Goal: Task Accomplishment & Management: Use online tool/utility

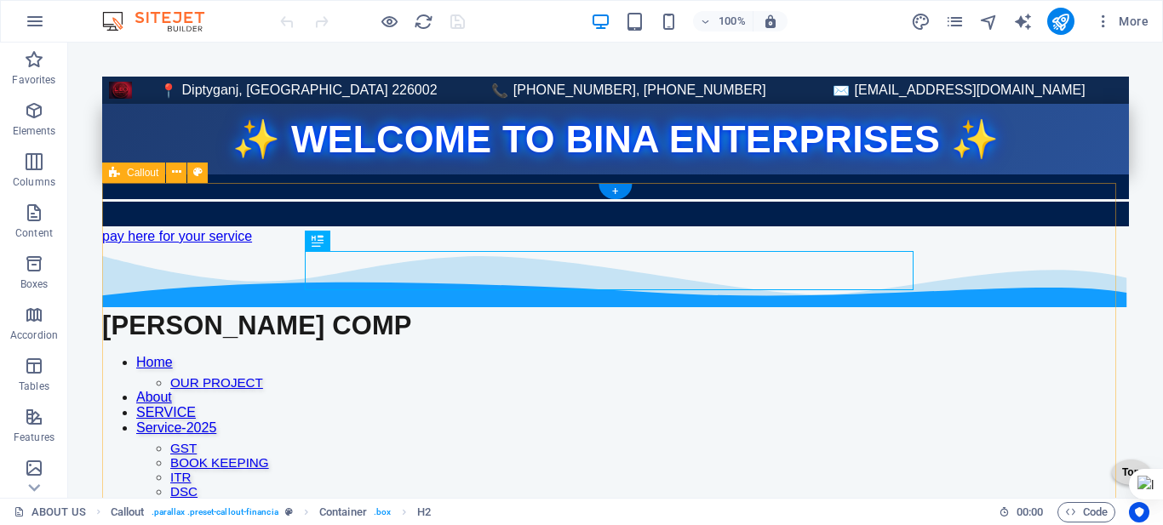
scroll to position [851, 0]
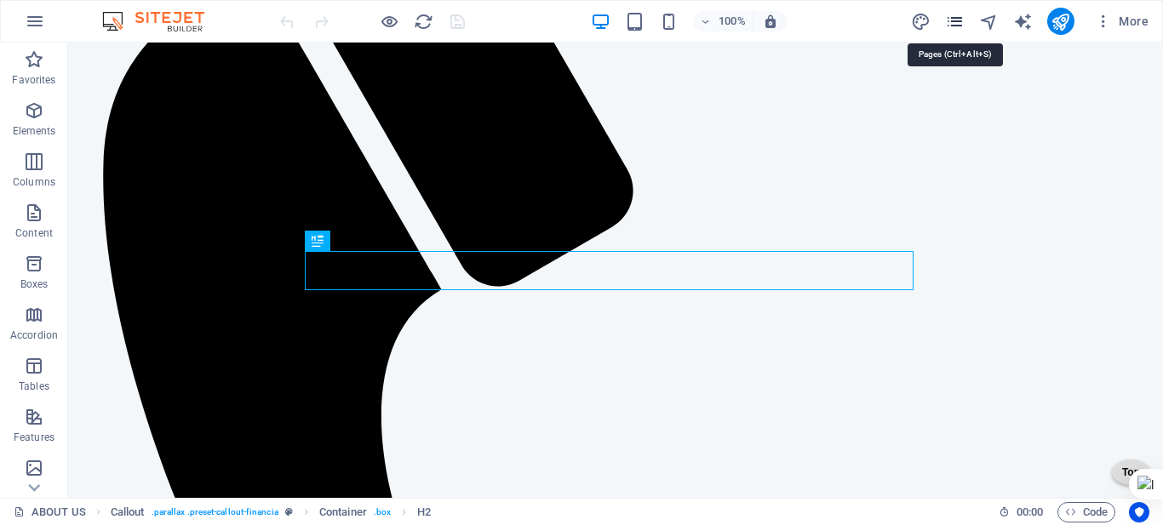
click at [953, 21] on icon "pages" at bounding box center [955, 22] width 20 height 20
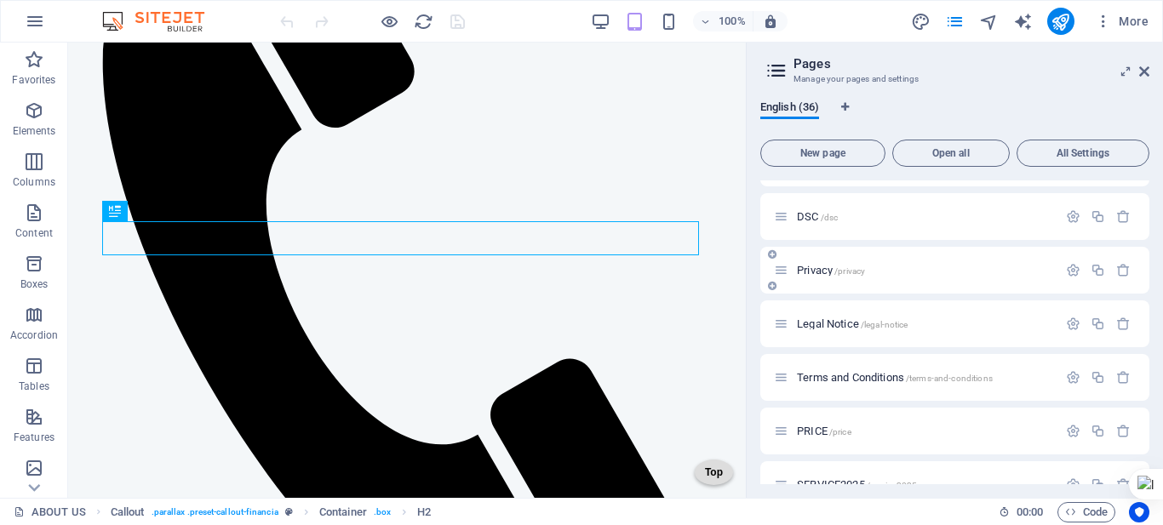
scroll to position [1107, 0]
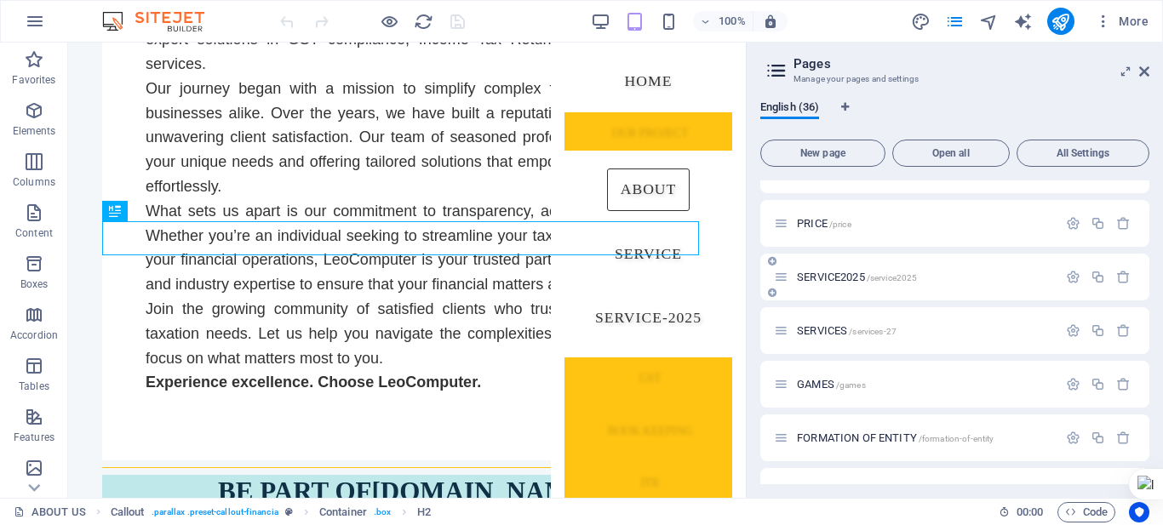
click at [838, 277] on span "SERVICE2025 /service2025" at bounding box center [857, 277] width 120 height 13
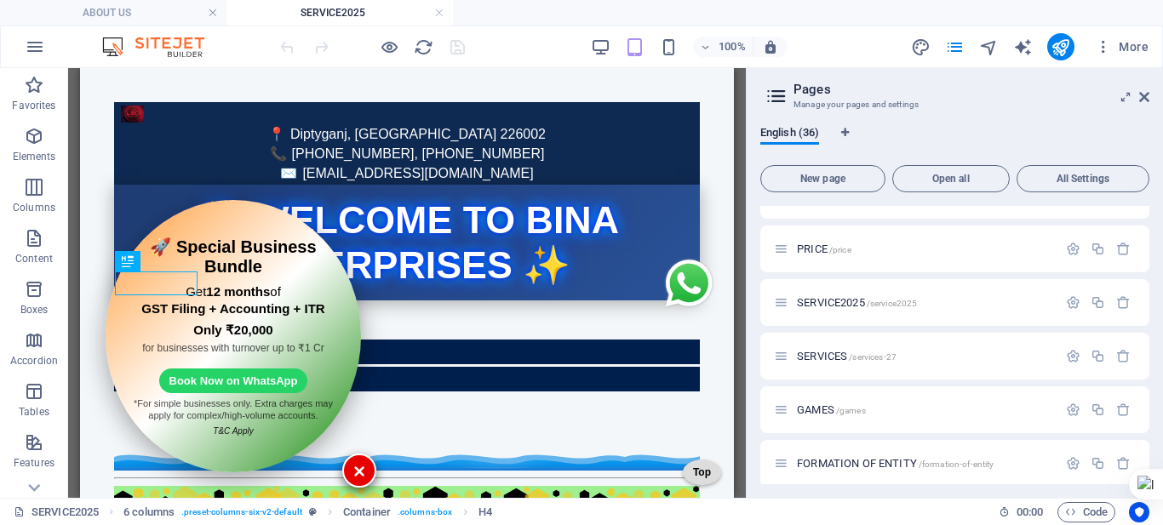
scroll to position [587, 0]
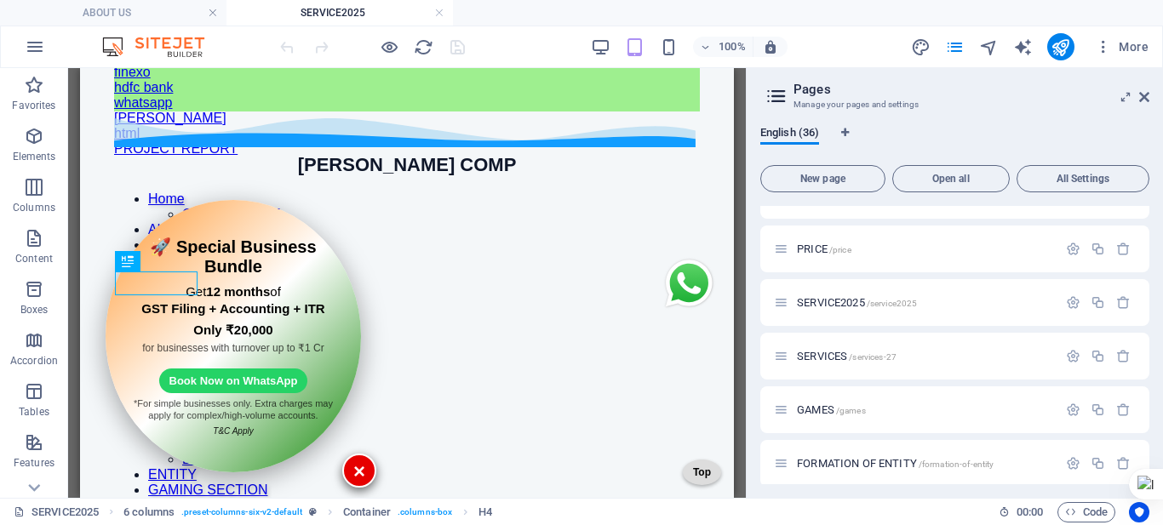
click at [1136, 96] on h2 "Pages" at bounding box center [971, 89] width 356 height 15
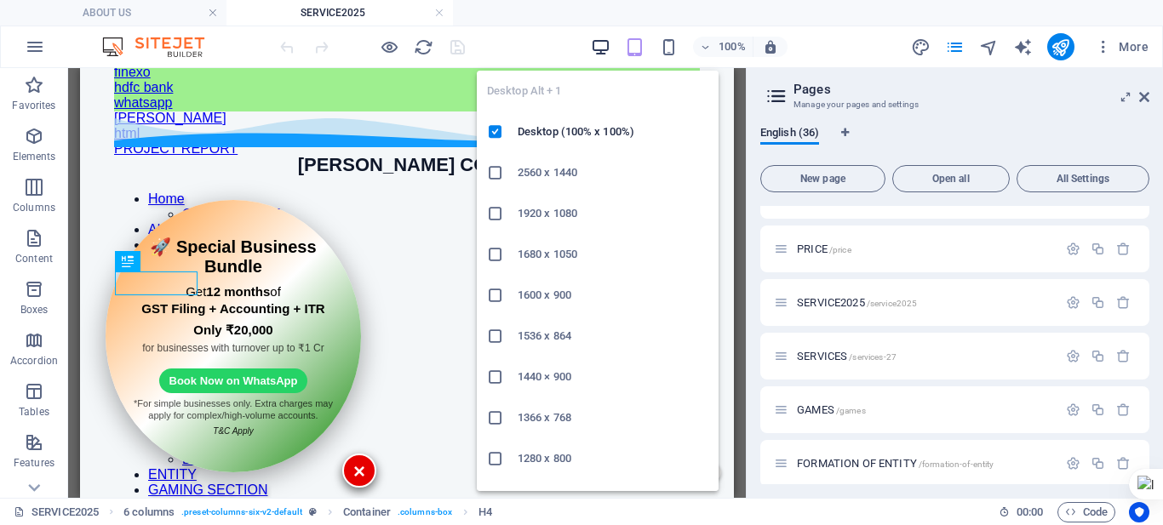
click at [598, 47] on icon "button" at bounding box center [601, 47] width 20 height 20
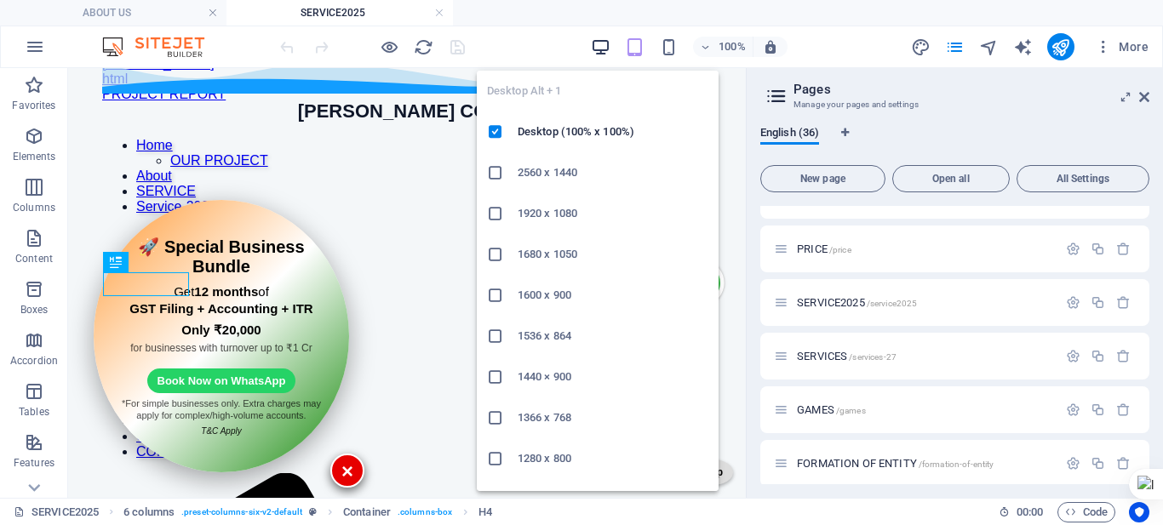
scroll to position [514, 0]
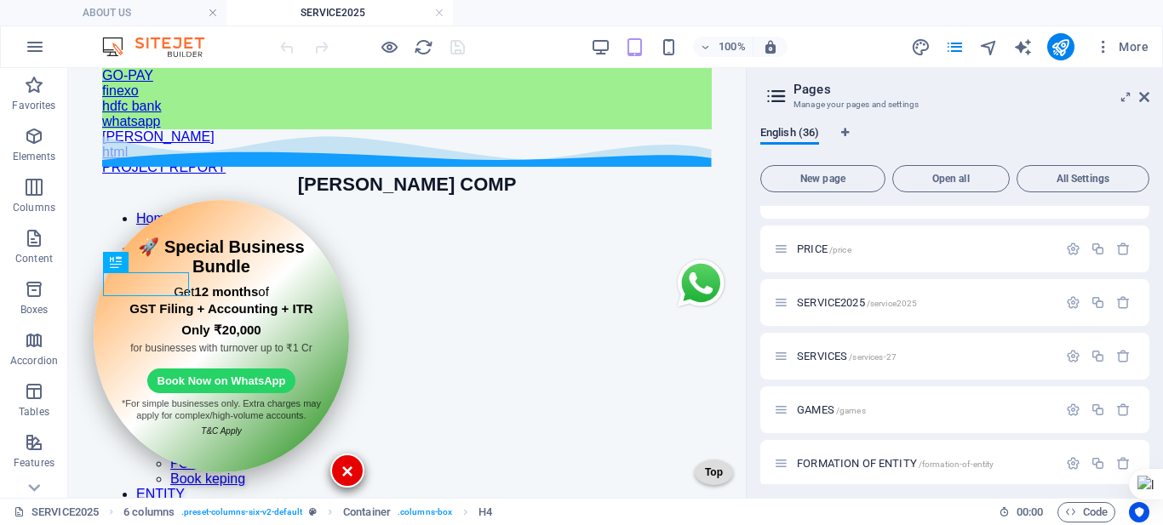
click at [1149, 94] on aside "Pages Manage your pages and settings English (36) New page Open all All Setting…" at bounding box center [954, 283] width 417 height 430
click at [1139, 91] on icon at bounding box center [1144, 97] width 10 height 14
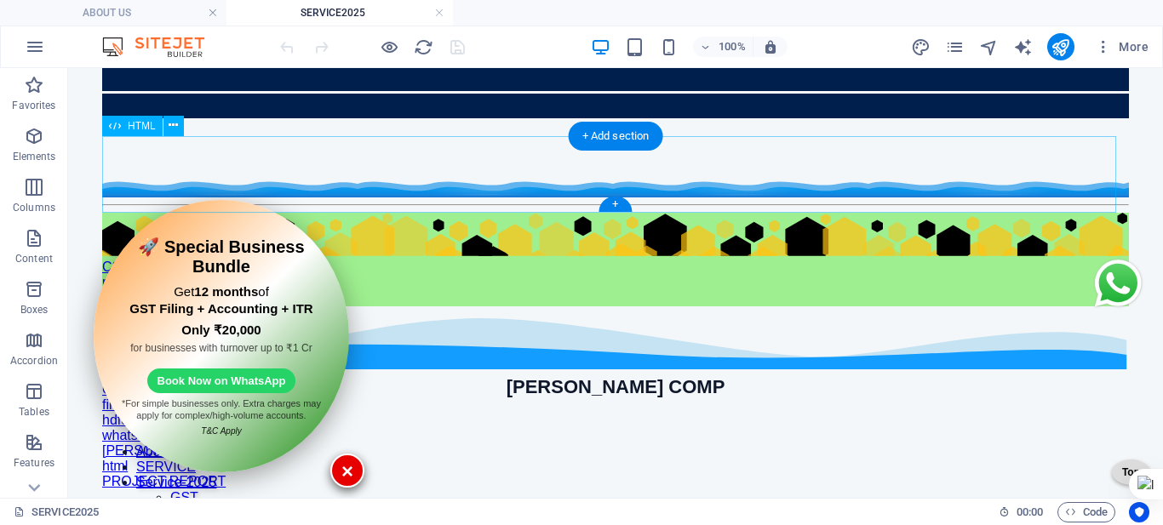
scroll to position [258, 0]
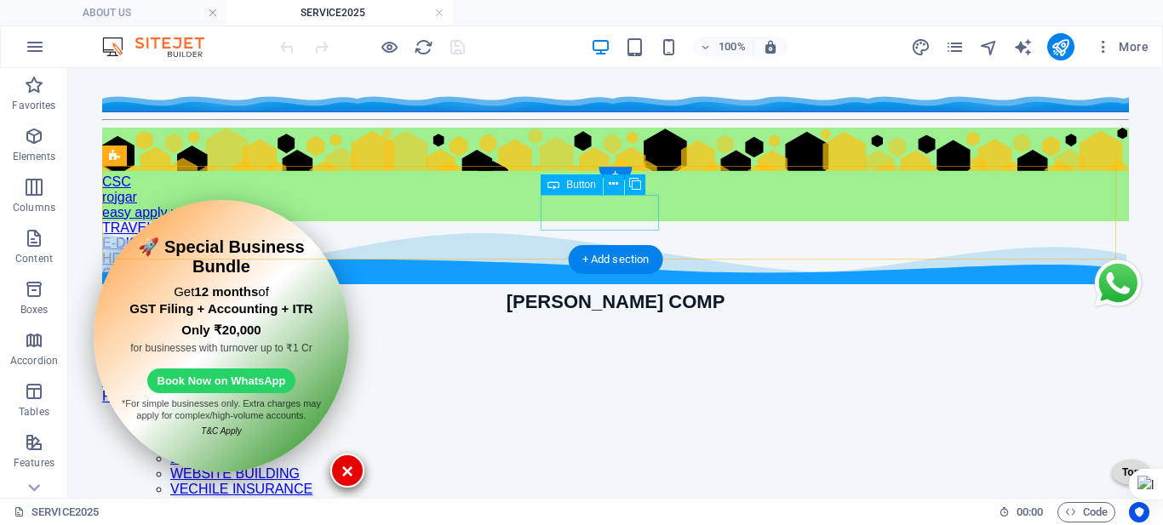
click at [586, 328] on div "hdfc bank" at bounding box center [615, 335] width 1027 height 15
click at [583, 328] on div "hdfc bank" at bounding box center [615, 335] width 1027 height 15
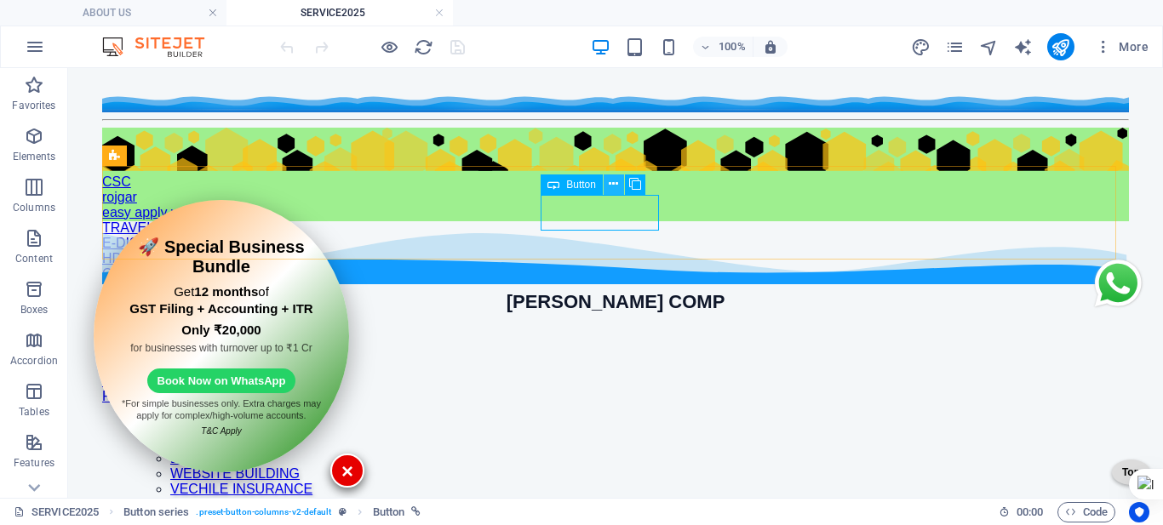
click at [618, 185] on icon at bounding box center [613, 184] width 9 height 18
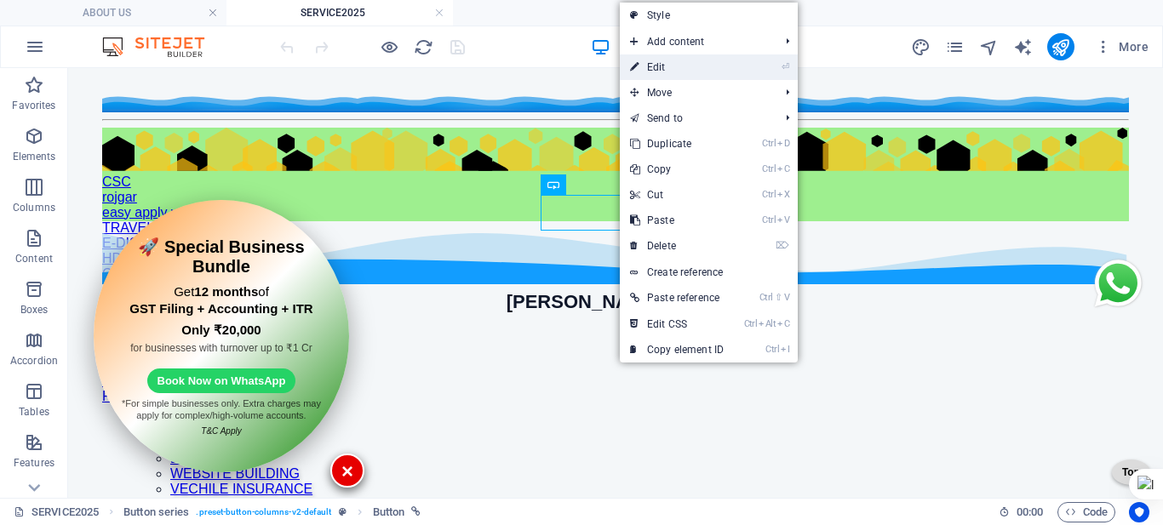
drag, startPoint x: 681, startPoint y: 66, endPoint x: 300, endPoint y: 3, distance: 386.4
click at [681, 66] on link "⏎ Edit" at bounding box center [677, 67] width 114 height 26
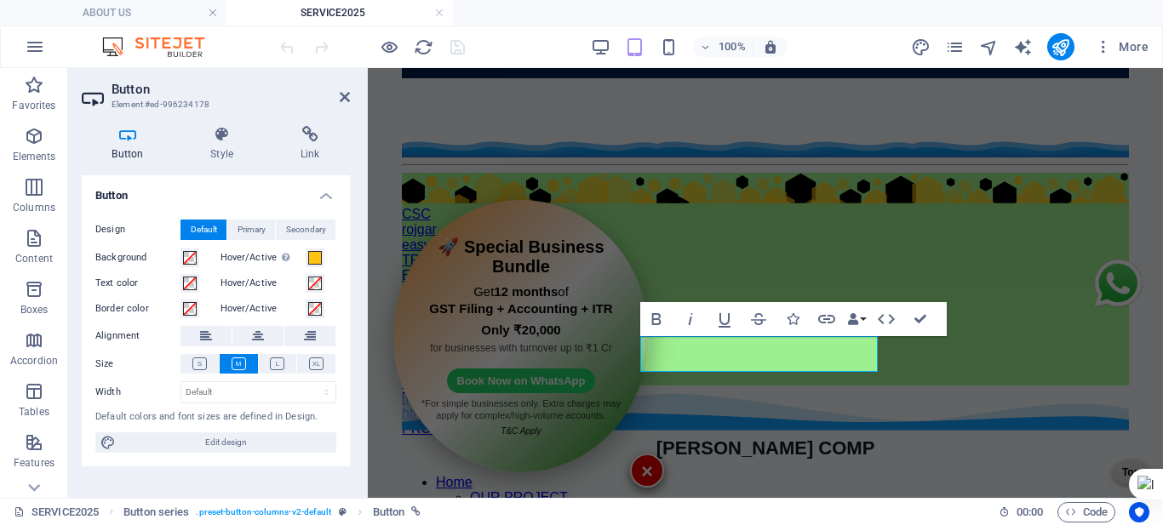
scroll to position [243, 0]
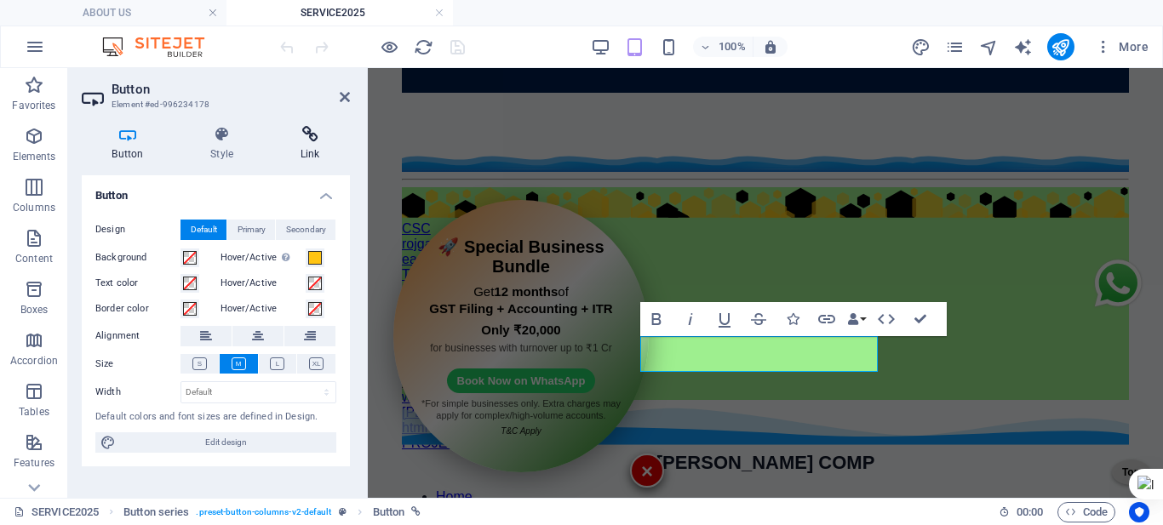
click at [312, 151] on h4 "Link" at bounding box center [310, 144] width 80 height 36
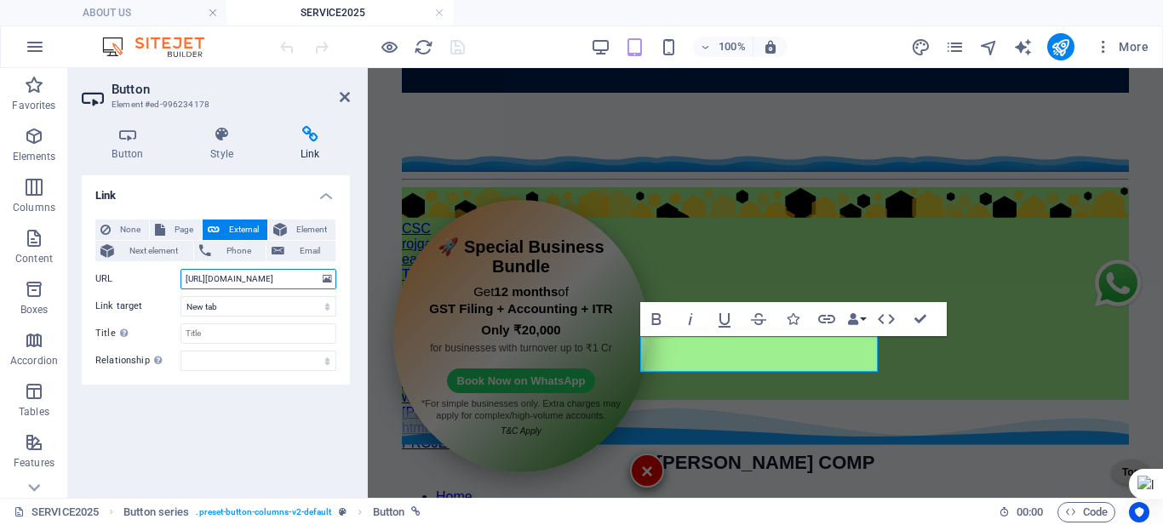
click at [232, 281] on input "[URL][DOMAIN_NAME]" at bounding box center [258, 279] width 156 height 20
paste input "[DOMAIN_NAME][URL][DOMAIN_NAME]"
type input "[URL][DOMAIN_NAME][DOMAIN_NAME]"
click at [451, 49] on icon "save" at bounding box center [458, 47] width 20 height 20
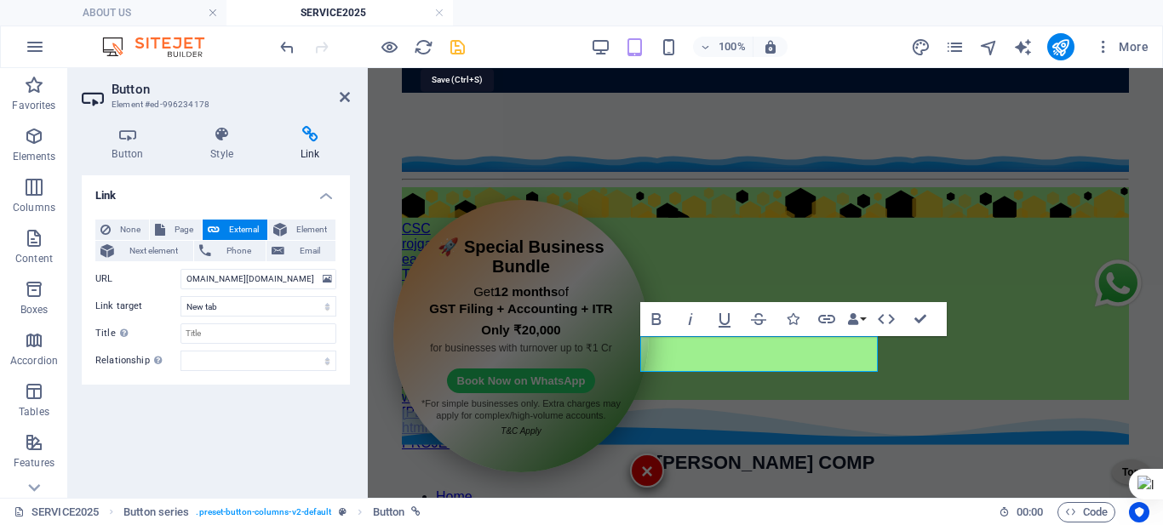
scroll to position [0, 0]
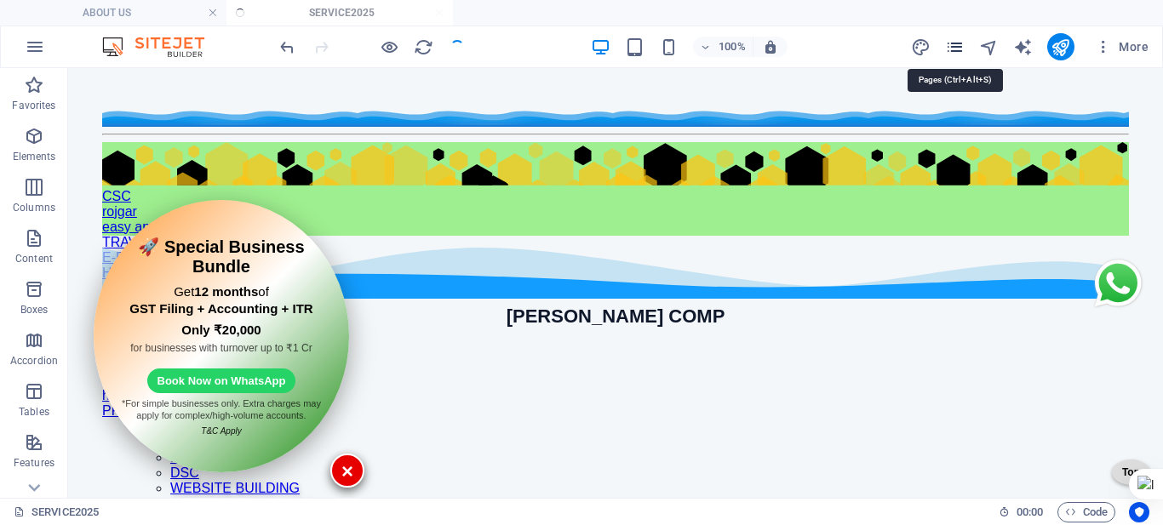
click at [956, 45] on icon "pages" at bounding box center [955, 47] width 20 height 20
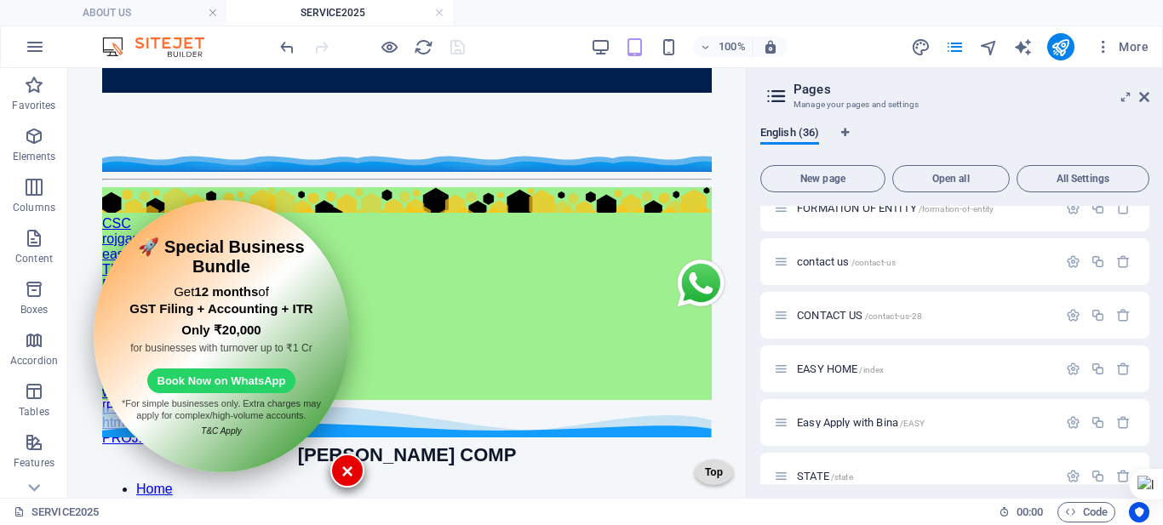
scroll to position [1447, 0]
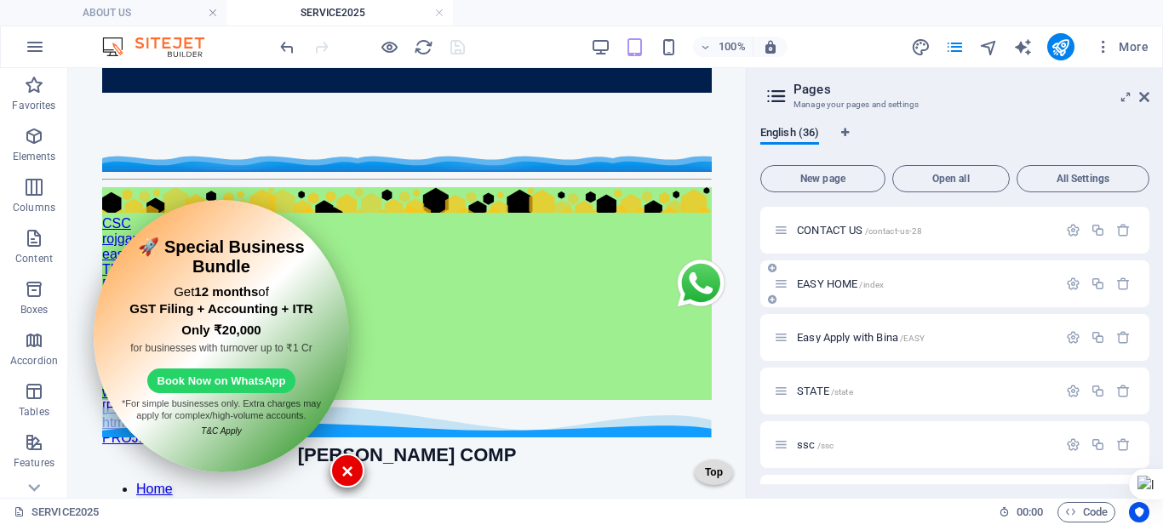
click at [819, 279] on span "EASY HOME /index" at bounding box center [840, 283] width 87 height 13
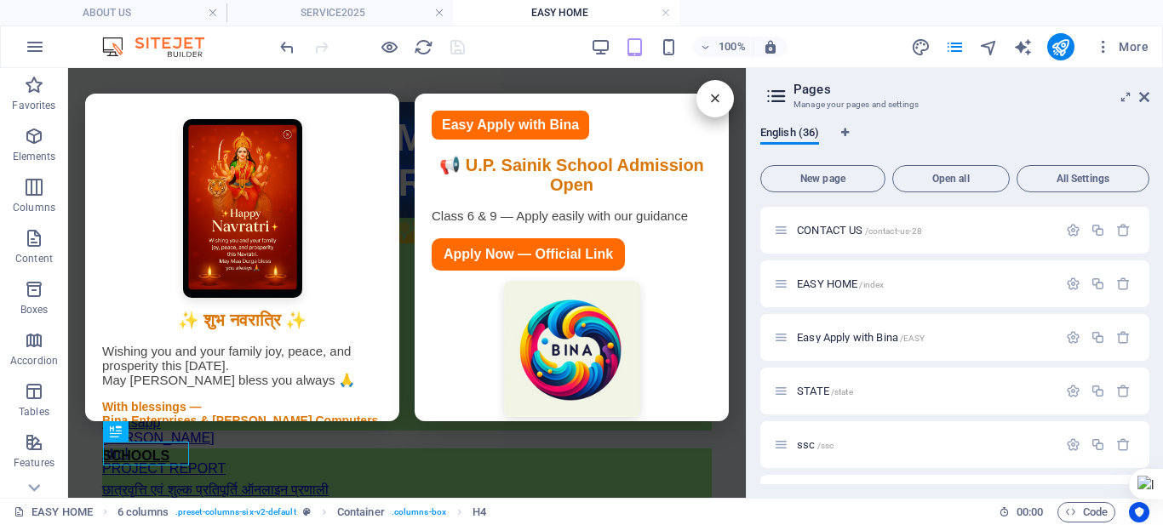
scroll to position [0, 0]
drag, startPoint x: 701, startPoint y: 94, endPoint x: 907, endPoint y: 163, distance: 217.8
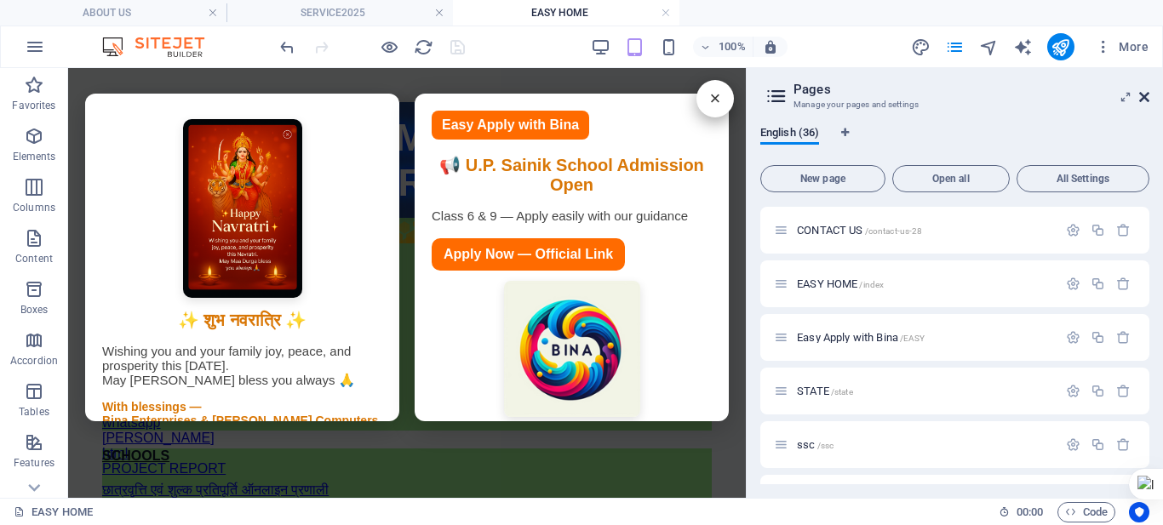
click at [1146, 100] on icon at bounding box center [1144, 97] width 10 height 14
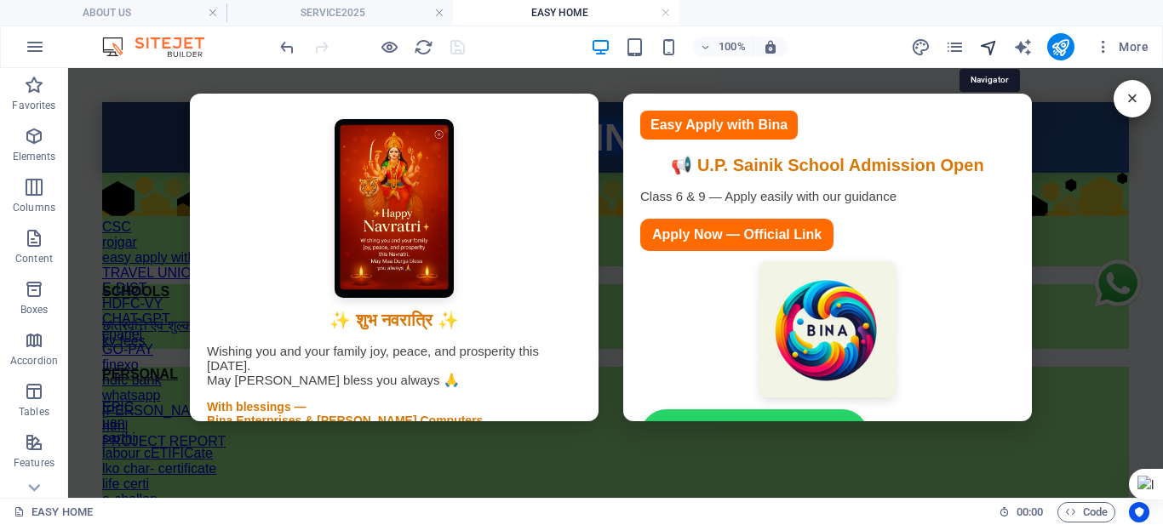
click at [990, 45] on icon "navigator" at bounding box center [989, 47] width 20 height 20
select select "18031210-en"
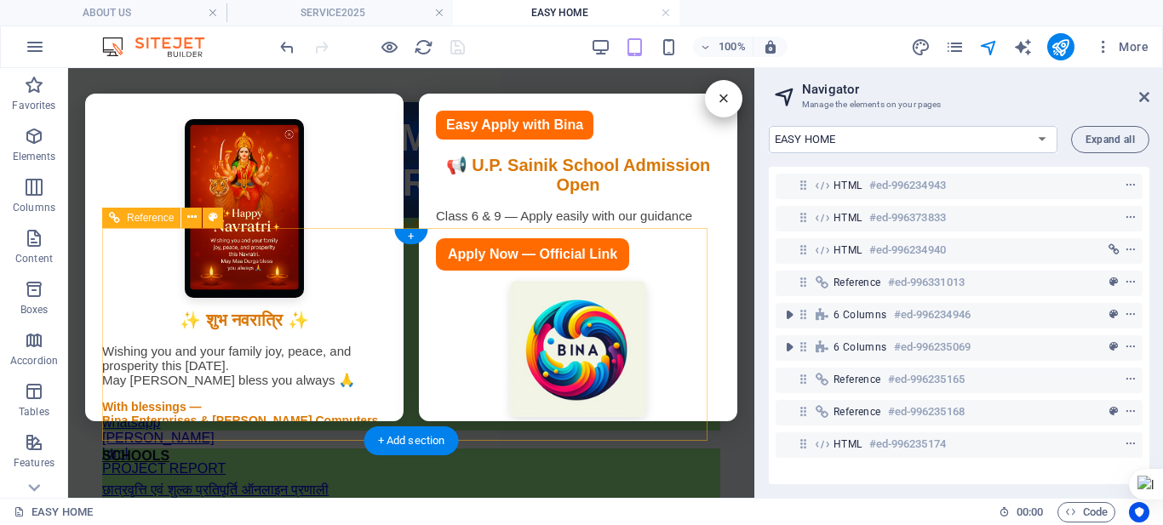
click at [864, 298] on div "Reference #ed-996331013" at bounding box center [958, 283] width 367 height 32
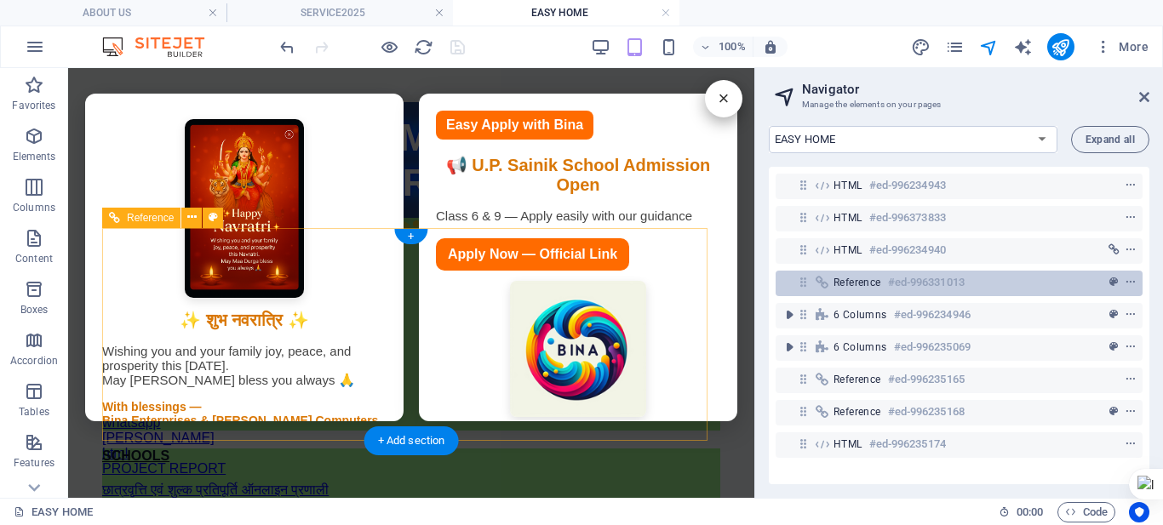
click at [881, 288] on span "Reference" at bounding box center [857, 283] width 48 height 14
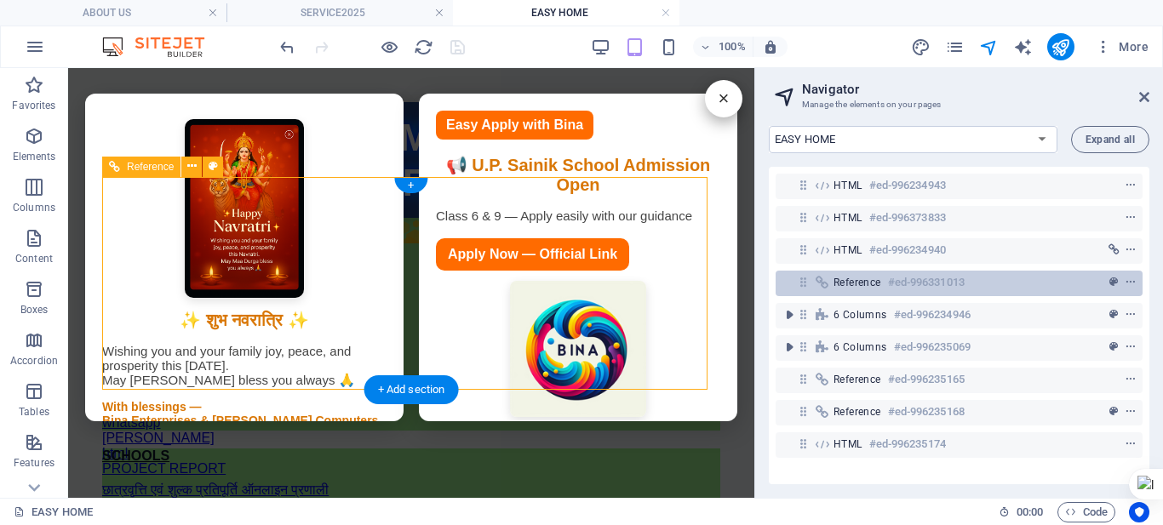
scroll to position [51, 0]
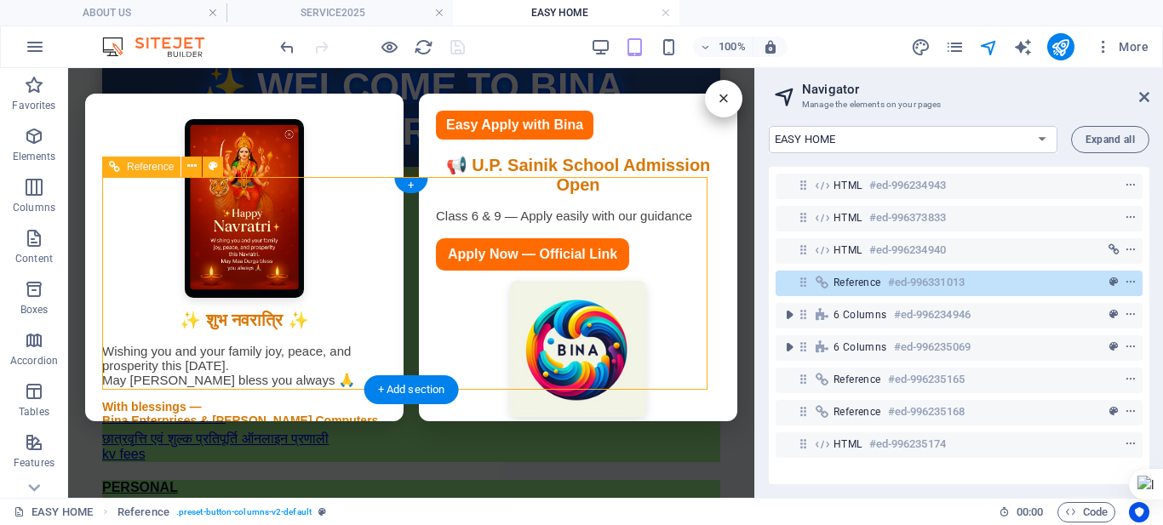
click at [880, 288] on span "Reference" at bounding box center [857, 283] width 48 height 14
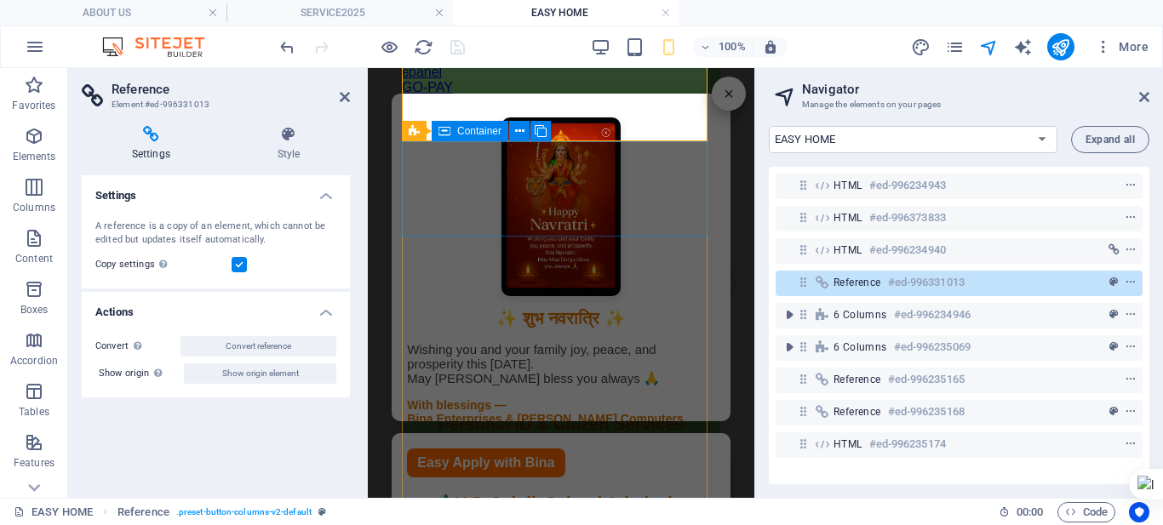
scroll to position [392, 0]
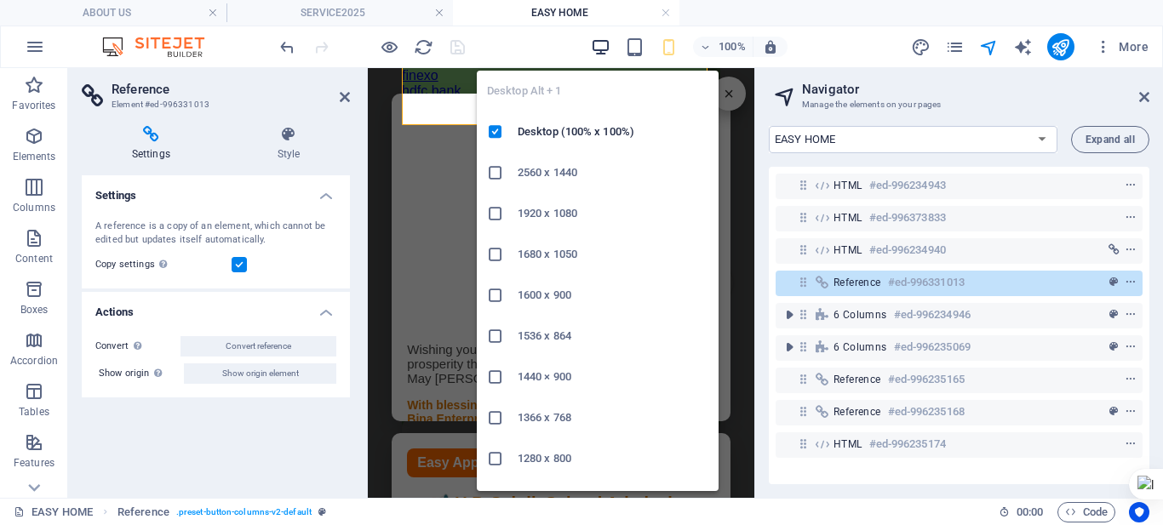
click at [598, 52] on icon "button" at bounding box center [601, 47] width 20 height 20
click at [605, 39] on icon "button" at bounding box center [601, 47] width 20 height 20
click at [594, 49] on icon "button" at bounding box center [601, 47] width 20 height 20
click at [594, 48] on icon "button" at bounding box center [601, 47] width 20 height 20
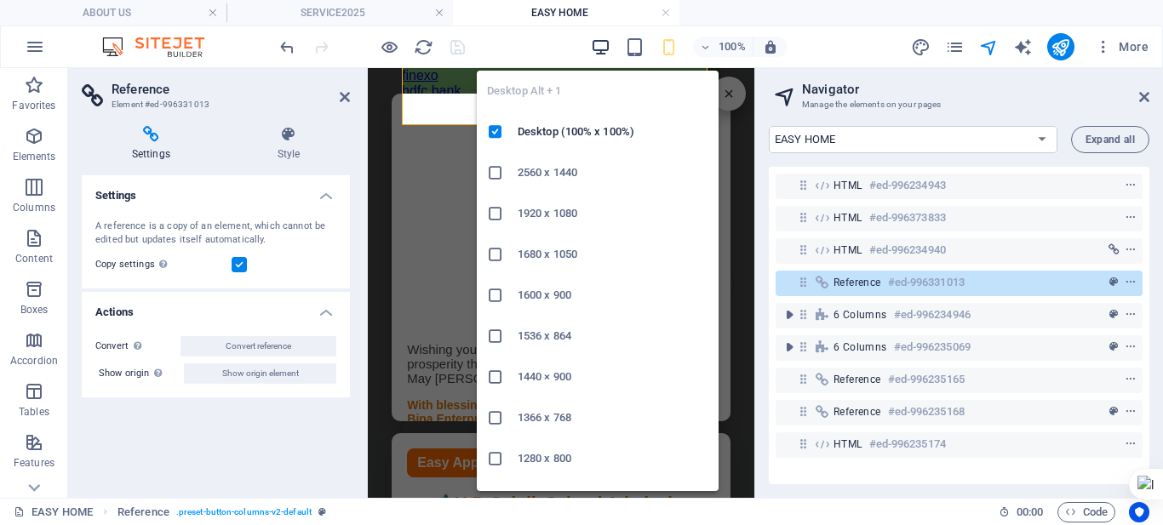
click at [594, 48] on icon "button" at bounding box center [601, 47] width 20 height 20
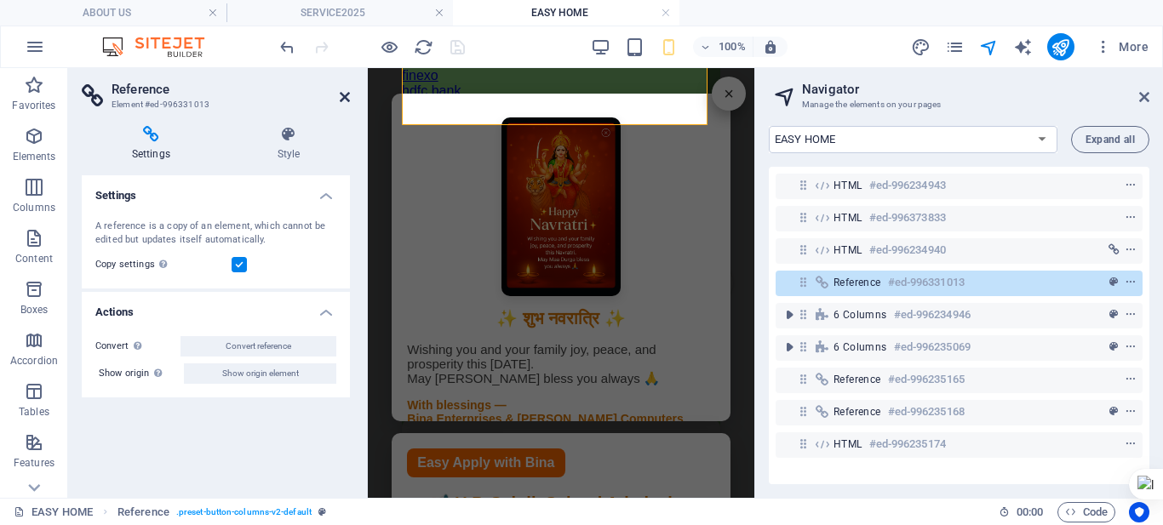
click at [343, 96] on icon at bounding box center [345, 97] width 10 height 14
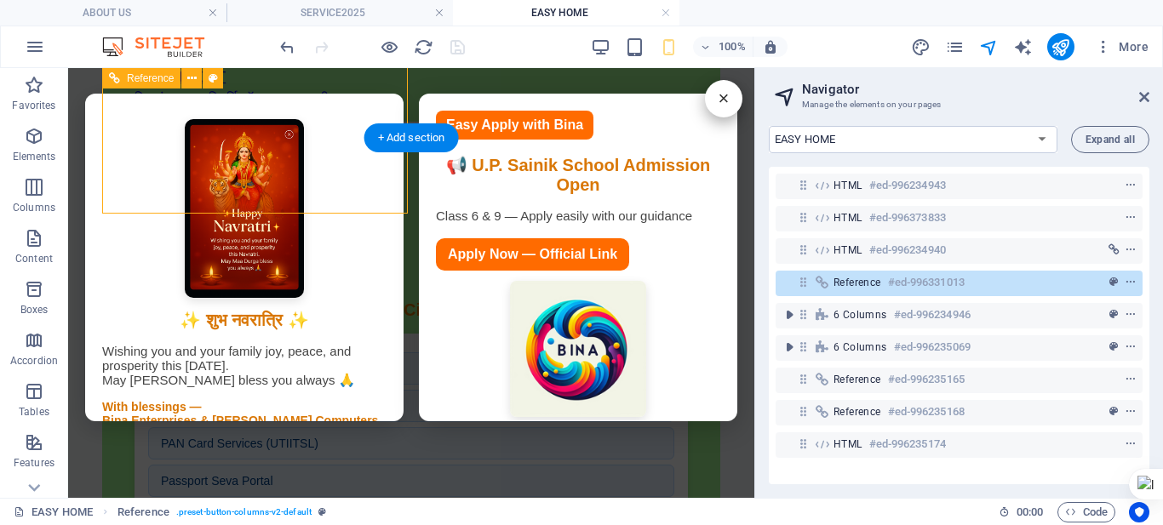
scroll to position [303, 0]
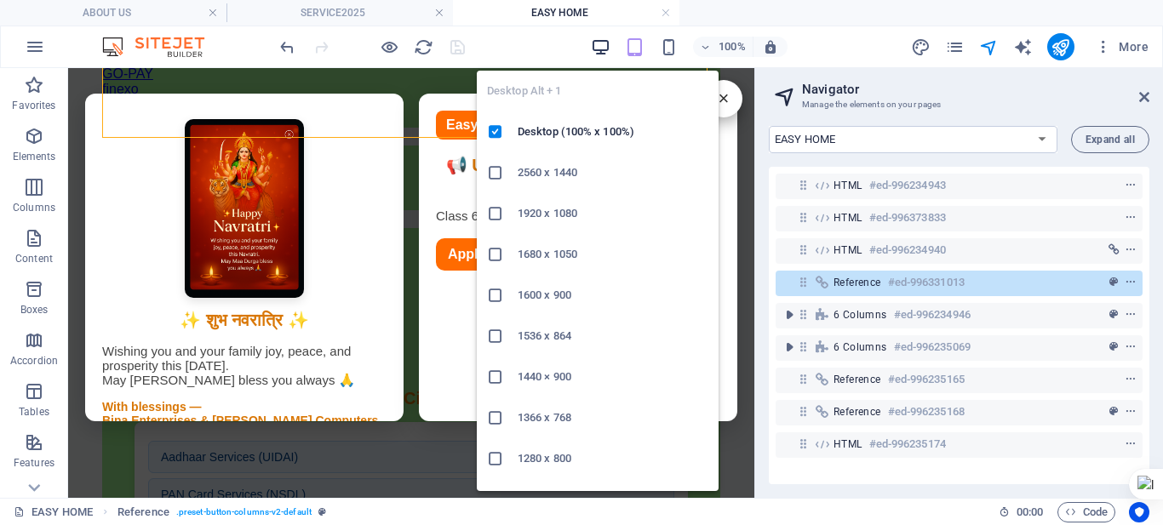
click at [600, 43] on icon "button" at bounding box center [601, 47] width 20 height 20
click at [602, 47] on icon "button" at bounding box center [601, 47] width 20 height 20
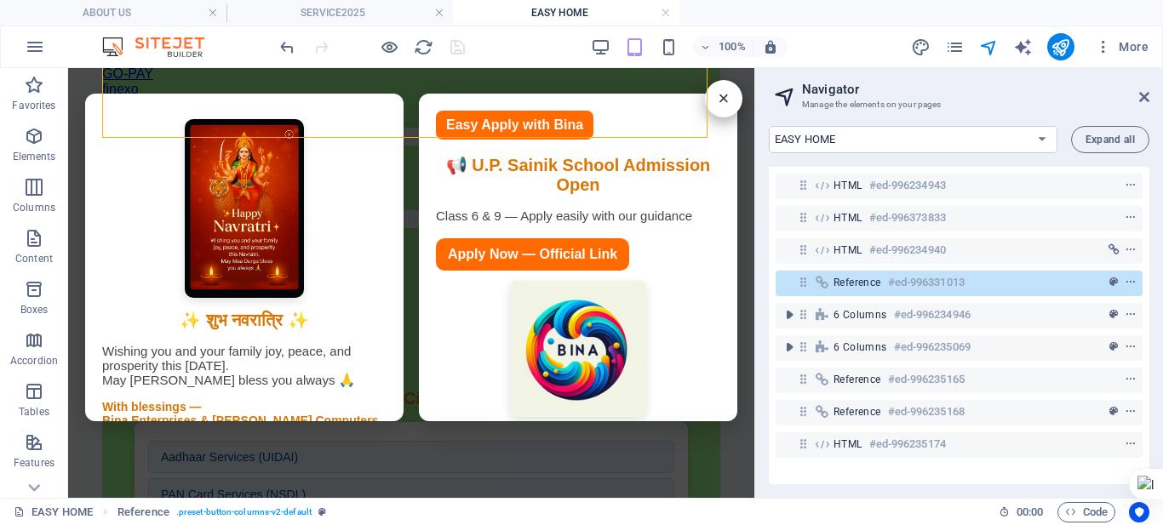
click at [1140, 106] on header "Navigator Manage the elements on your pages" at bounding box center [960, 90] width 377 height 44
click at [1139, 101] on icon at bounding box center [1144, 97] width 10 height 14
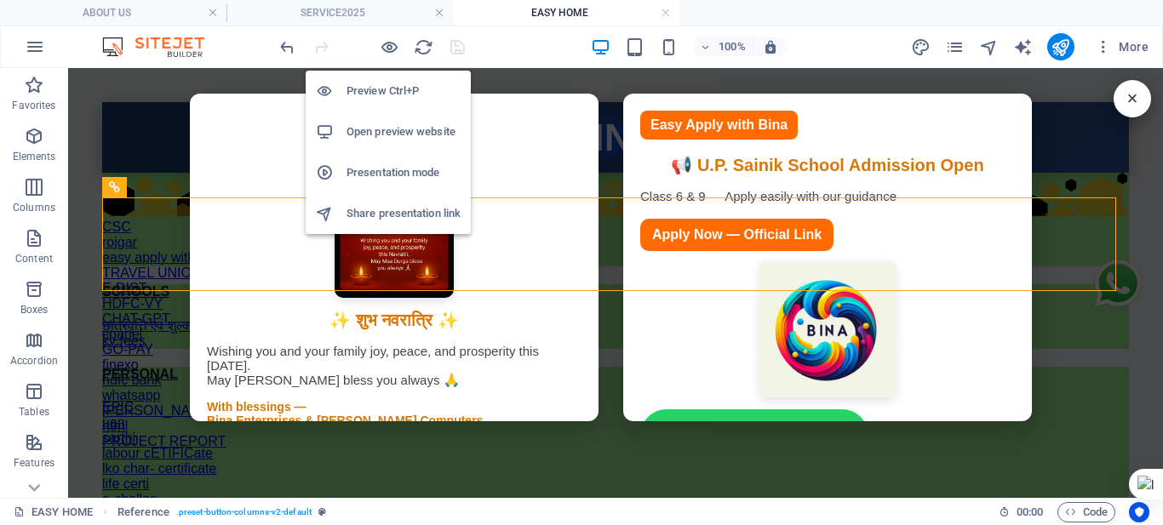
drag, startPoint x: 392, startPoint y: 40, endPoint x: 496, endPoint y: 55, distance: 105.8
click at [392, 39] on icon "button" at bounding box center [390, 47] width 20 height 20
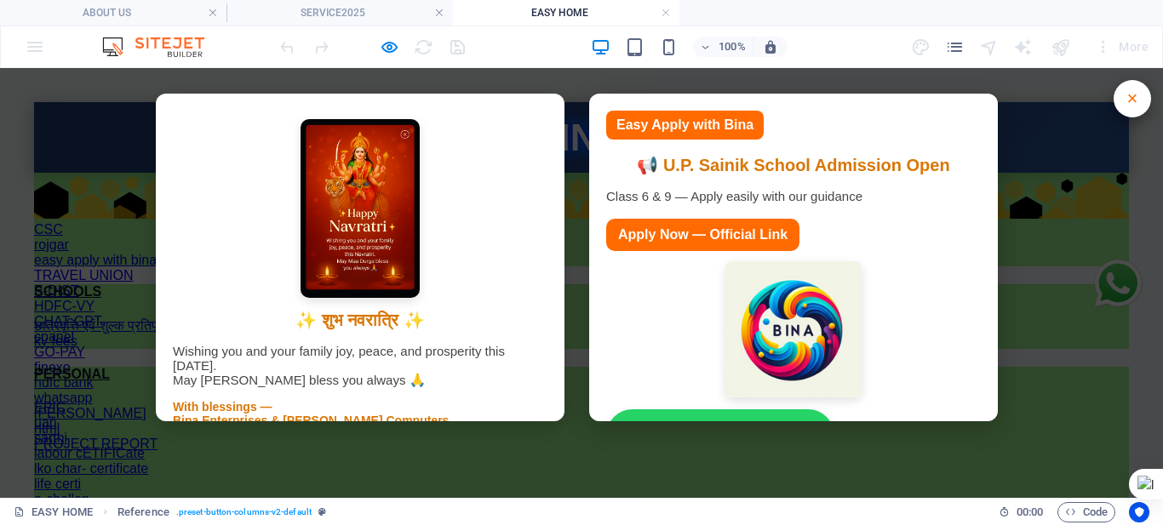
click at [1117, 102] on button "×" at bounding box center [1131, 98] width 37 height 37
click at [1116, 101] on button "×" at bounding box center [1131, 98] width 37 height 37
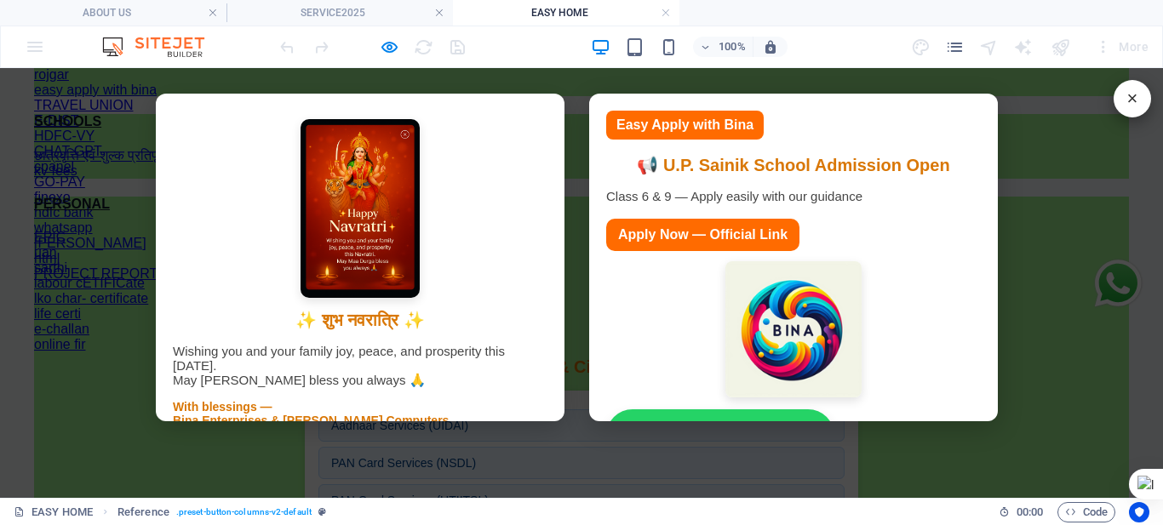
click at [386, 77] on div "× ✨ शुभ नवरात्रि ✨ Wishing you and your family joy, peace, and prosperity this …" at bounding box center [581, 283] width 1163 height 430
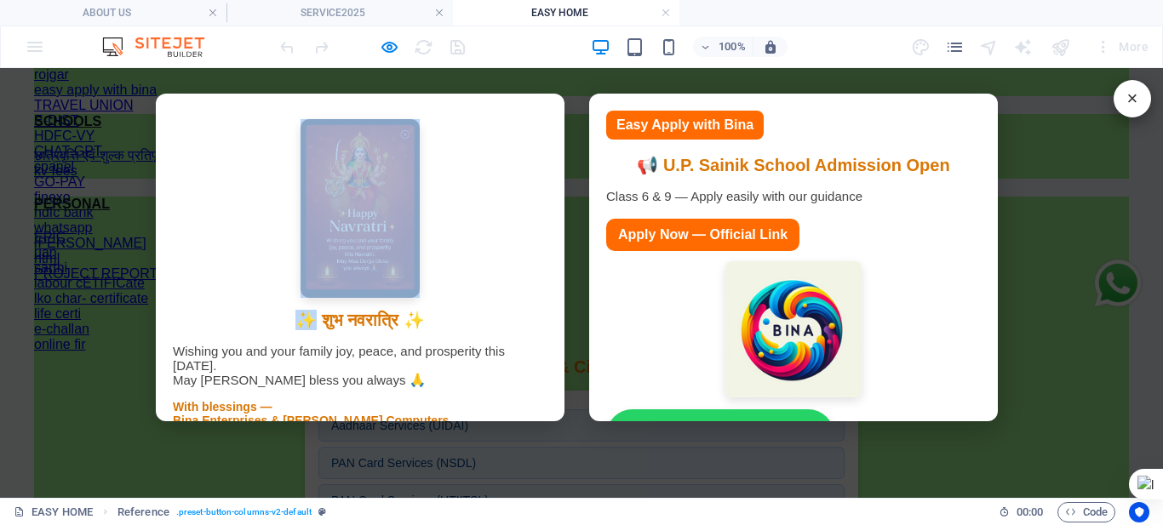
click at [386, 77] on div "× ✨ शुभ नवरात्रि ✨ Wishing you and your family joy, peace, and prosperity this …" at bounding box center [581, 283] width 1163 height 430
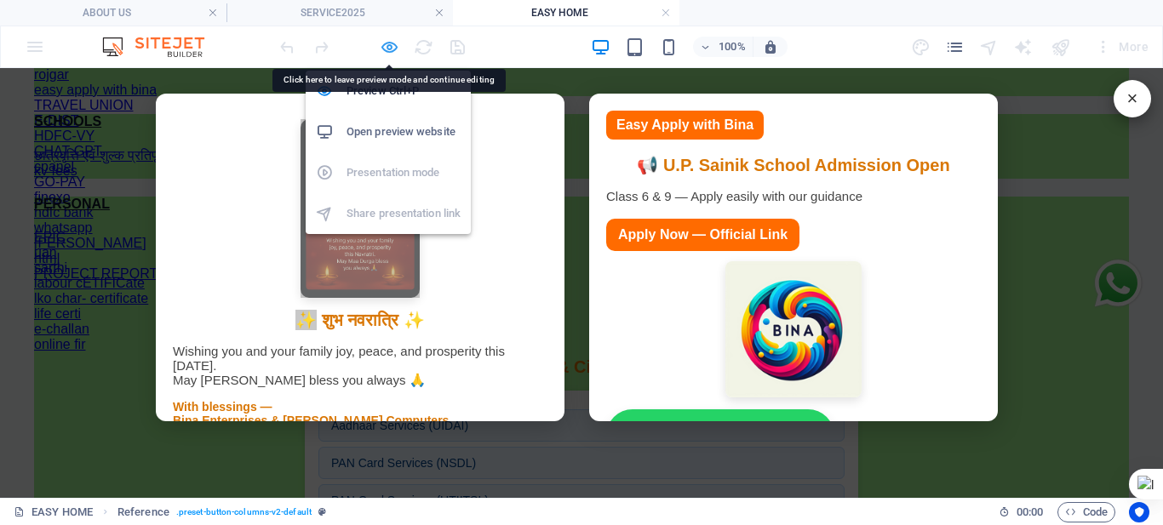
click at [385, 44] on icon "button" at bounding box center [390, 47] width 20 height 20
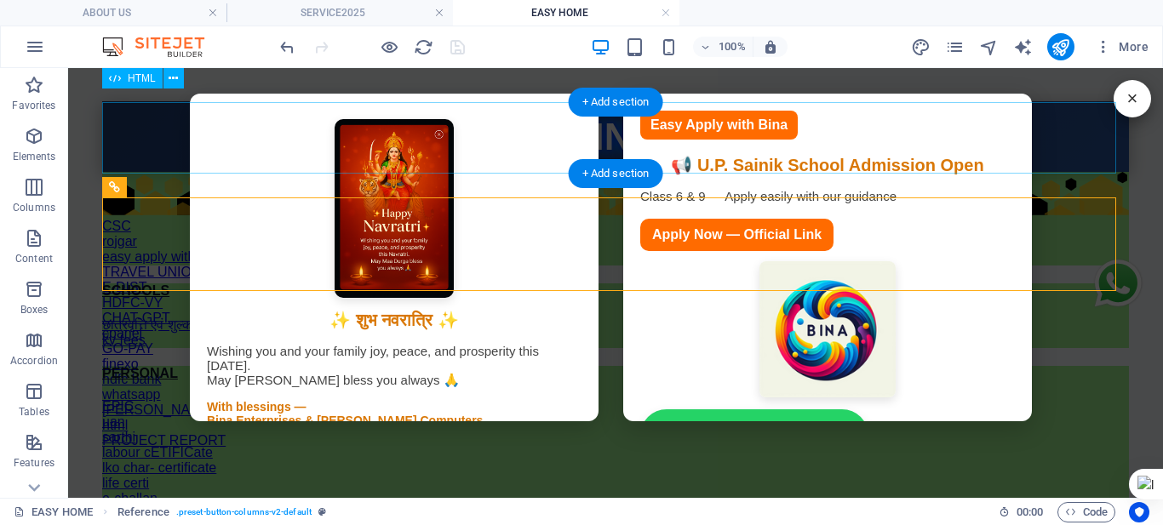
scroll to position [0, 0]
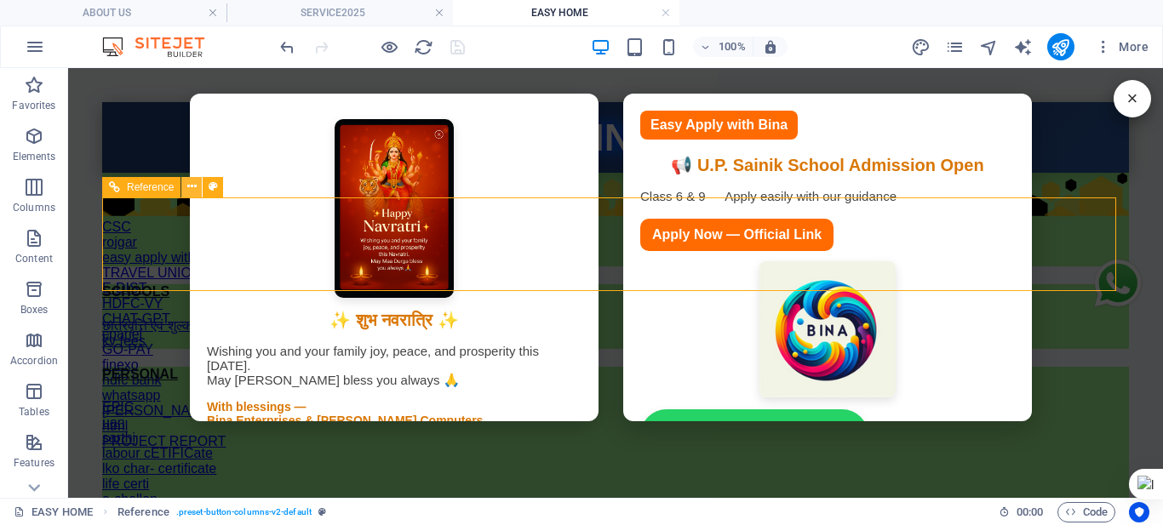
click at [189, 190] on icon at bounding box center [191, 187] width 9 height 18
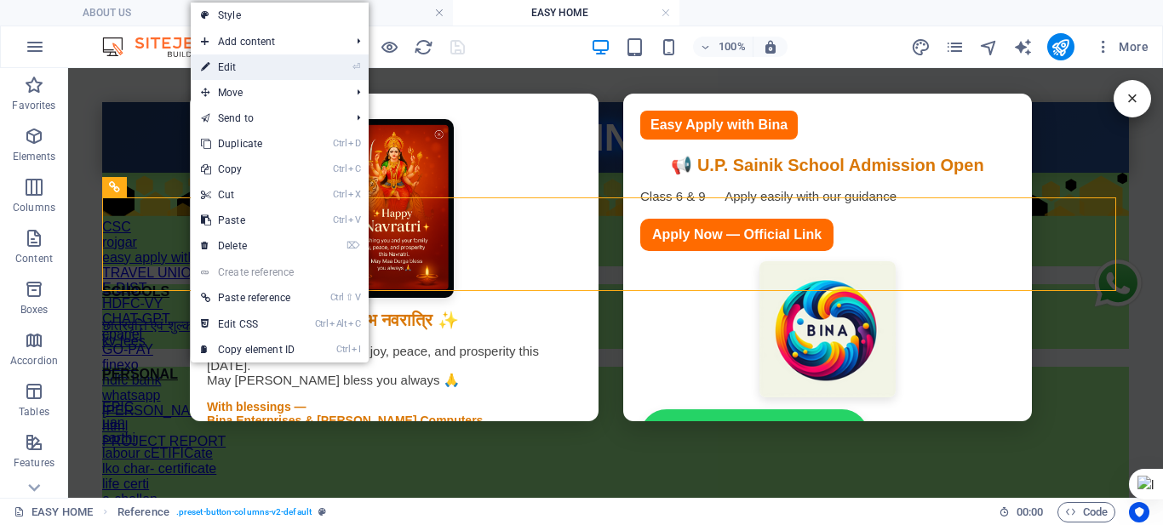
click at [243, 60] on link "⏎ Edit" at bounding box center [248, 67] width 114 height 26
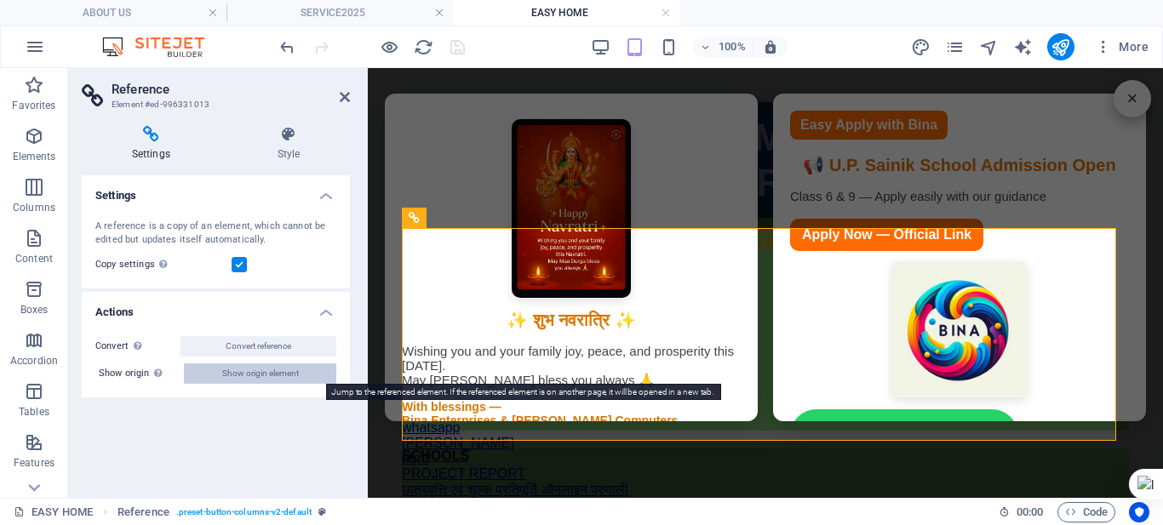
click at [262, 379] on span "Show origin element" at bounding box center [260, 373] width 77 height 20
select select "px"
select select "hexagons"
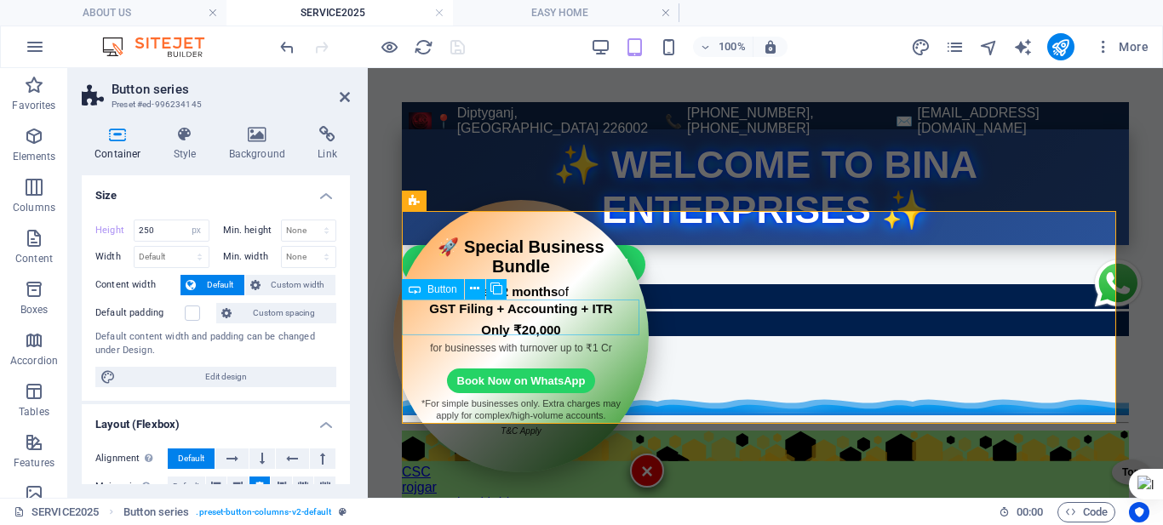
scroll to position [243, 0]
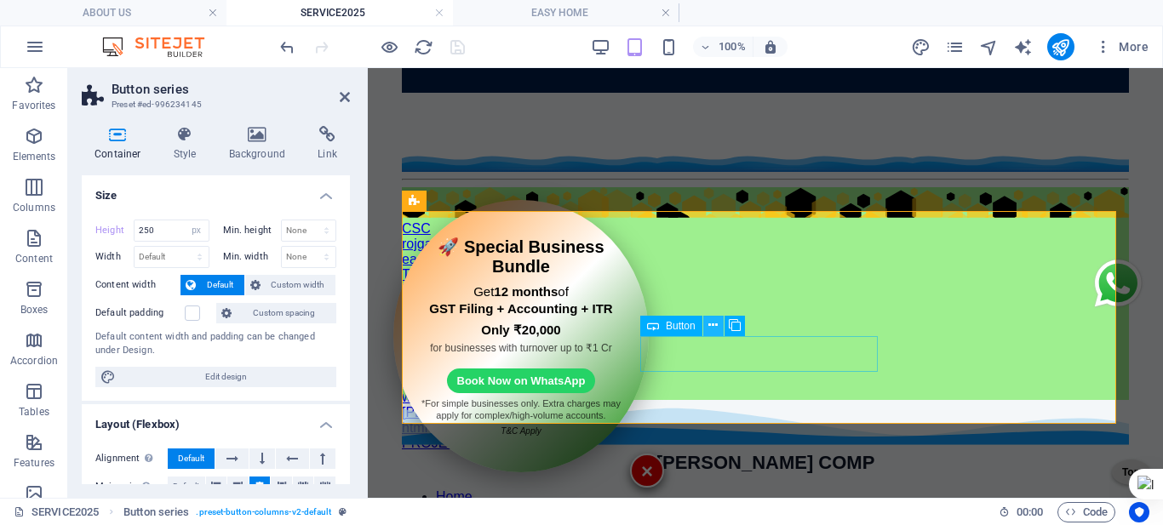
click at [716, 323] on icon at bounding box center [712, 326] width 9 height 18
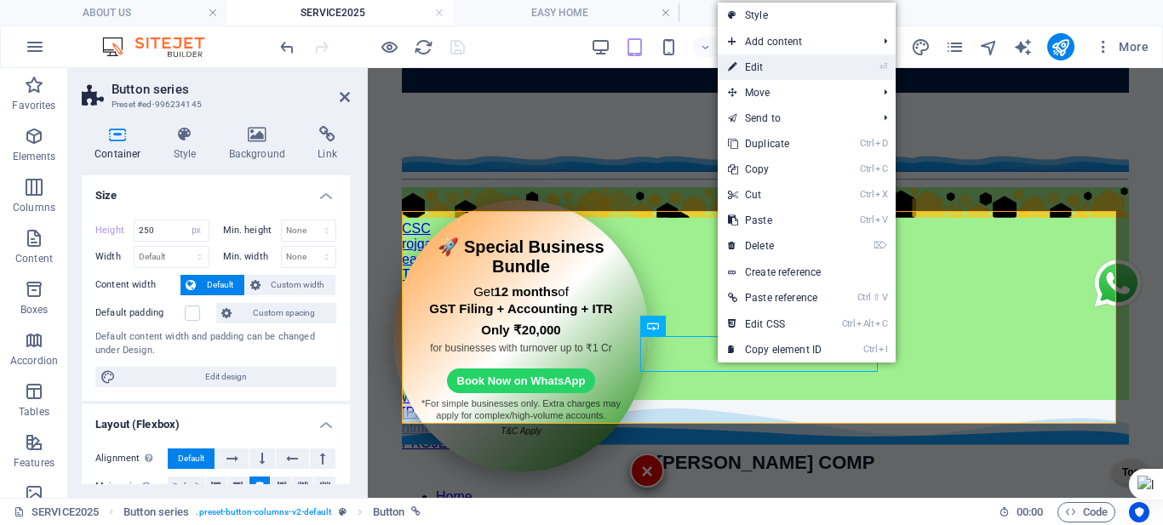
click at [766, 70] on link "⏎ Edit" at bounding box center [775, 67] width 114 height 26
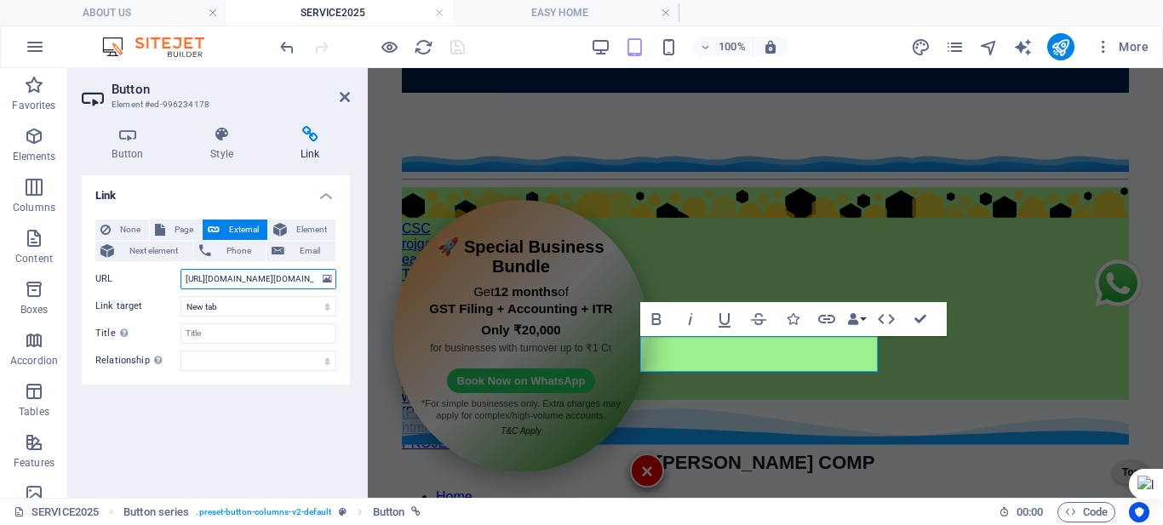
click at [244, 274] on input "[URL][DOMAIN_NAME][DOMAIN_NAME]" at bounding box center [258, 279] width 156 height 20
click at [342, 98] on icon at bounding box center [345, 97] width 10 height 14
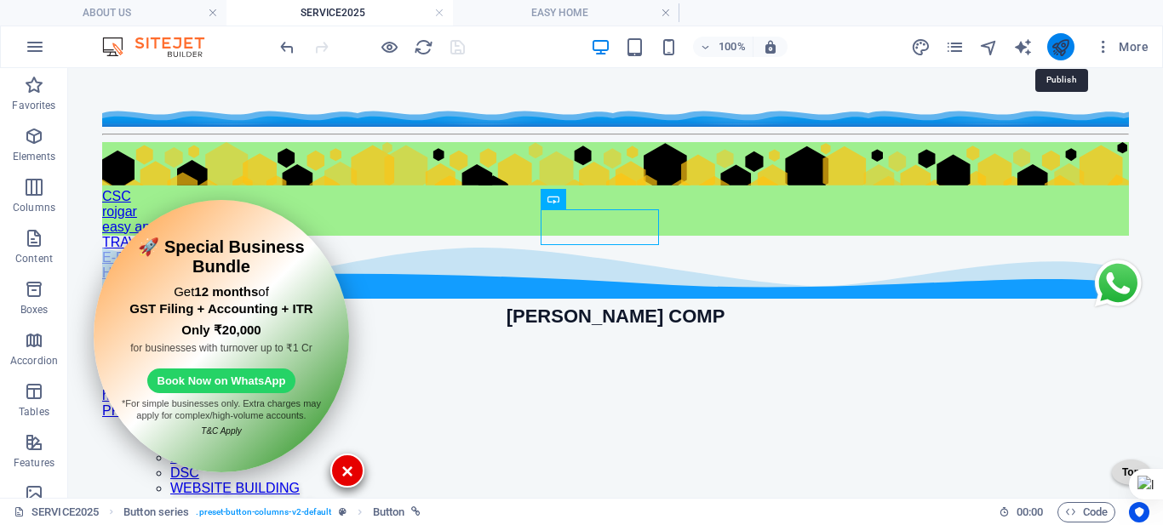
click at [1058, 49] on icon "publish" at bounding box center [1060, 47] width 20 height 20
